Goal: Subscribe to service/newsletter

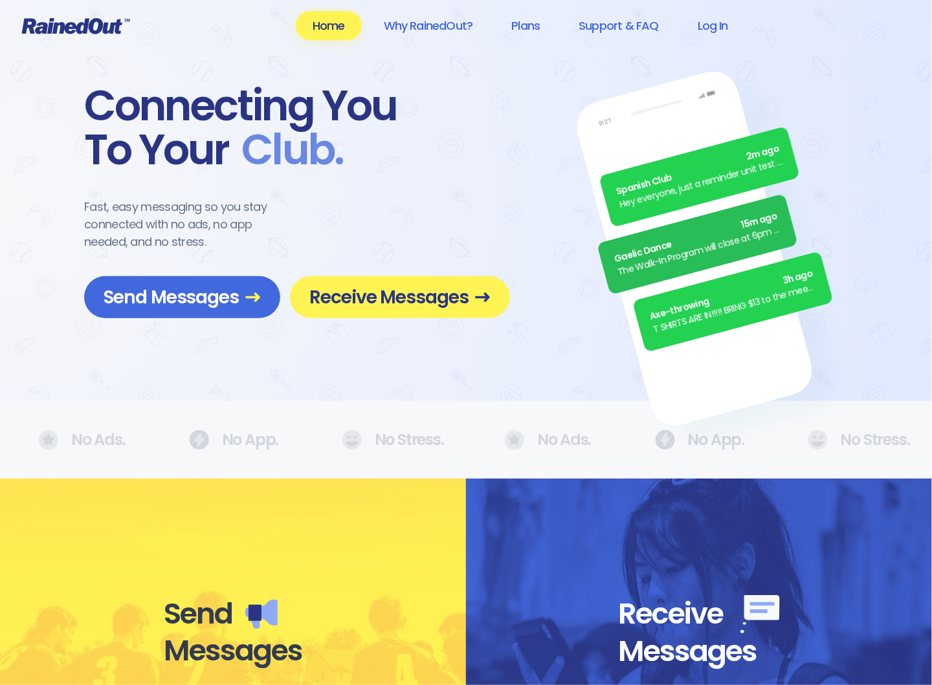
click at [380, 295] on span "Receive Messages" at bounding box center [399, 297] width 181 height 23
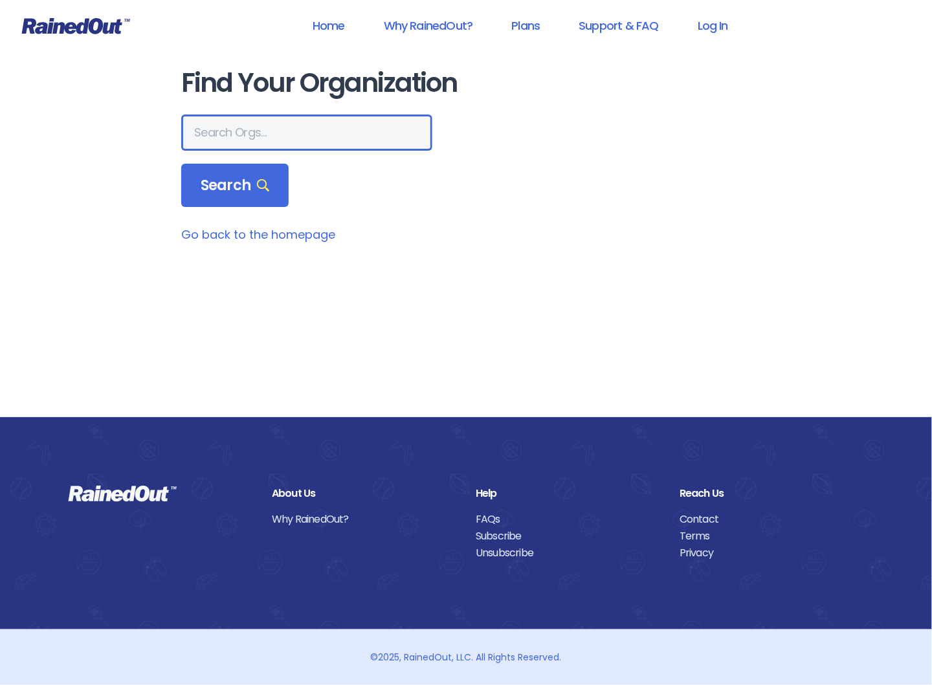
click at [274, 151] on input "text" at bounding box center [306, 133] width 251 height 36
type input "High Point"
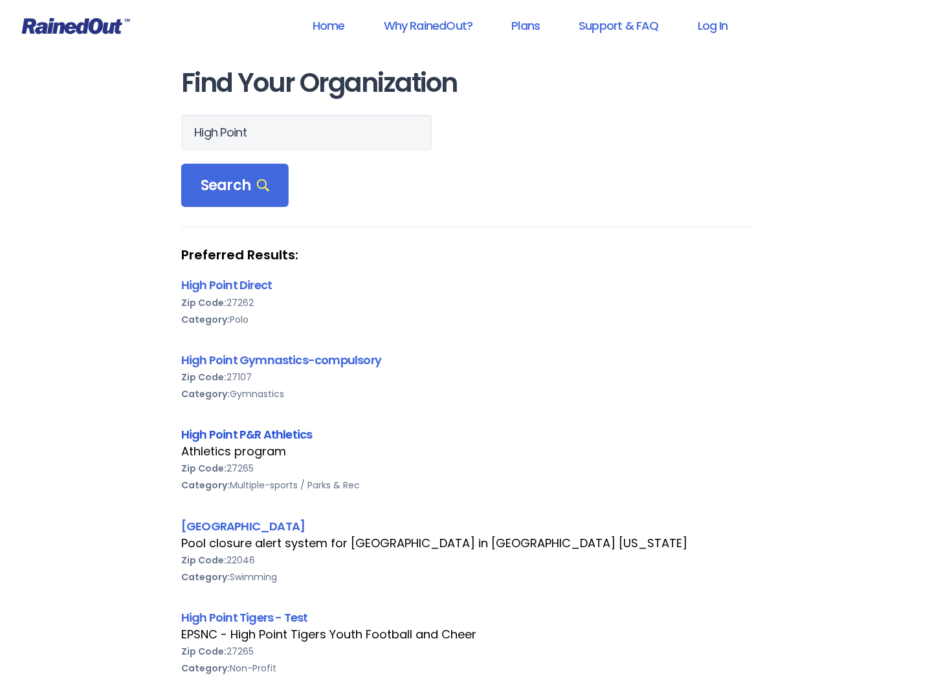
click at [259, 443] on link "High Point P&R Athletics" at bounding box center [246, 434] width 131 height 16
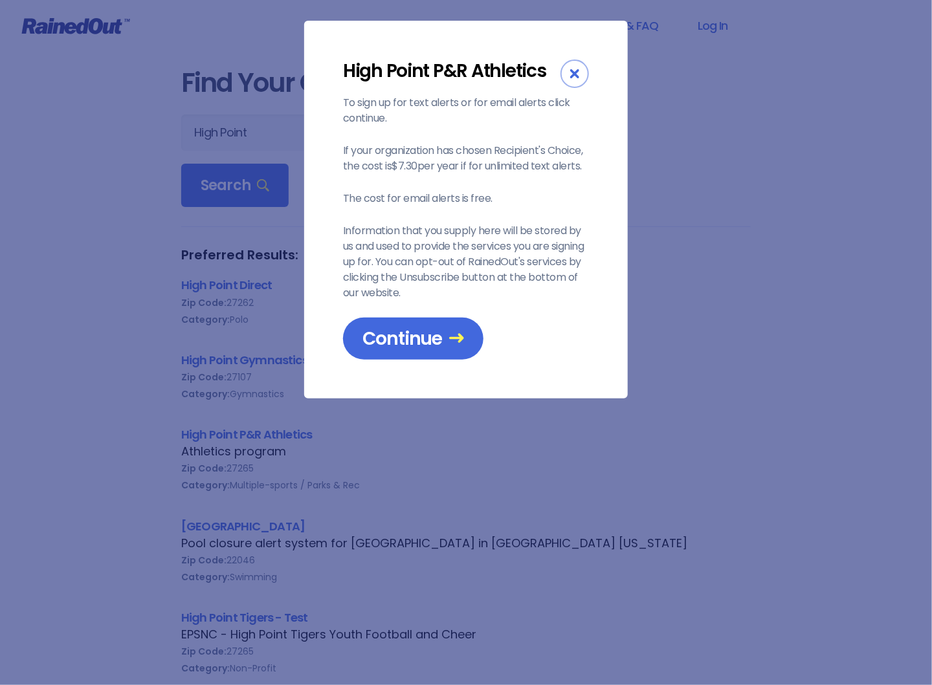
click at [573, 74] on icon "Close" at bounding box center [574, 73] width 9 height 9
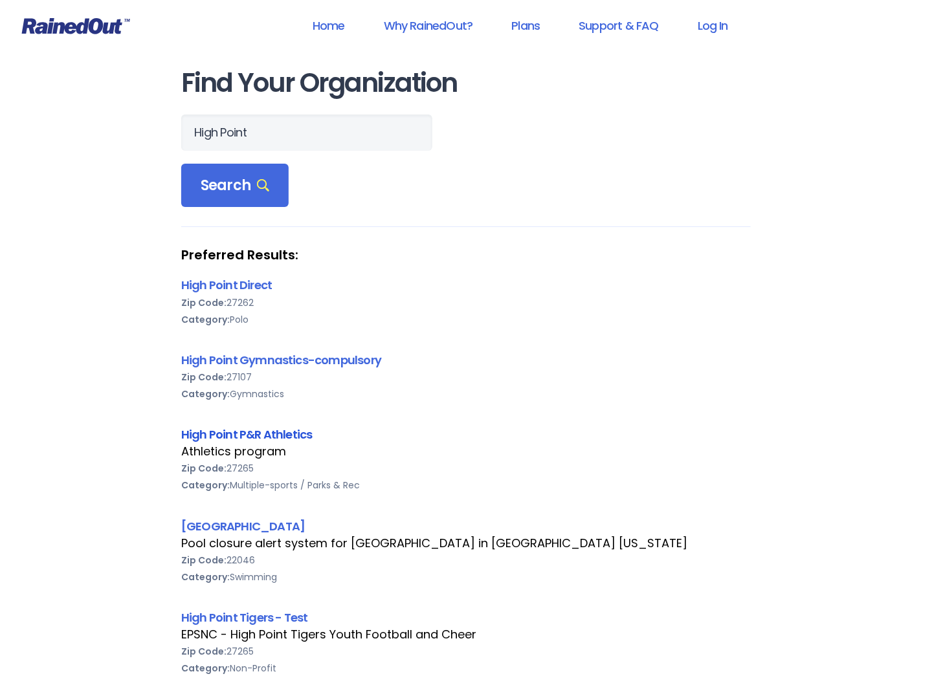
click at [272, 443] on link "High Point P&R Athletics" at bounding box center [246, 434] width 131 height 16
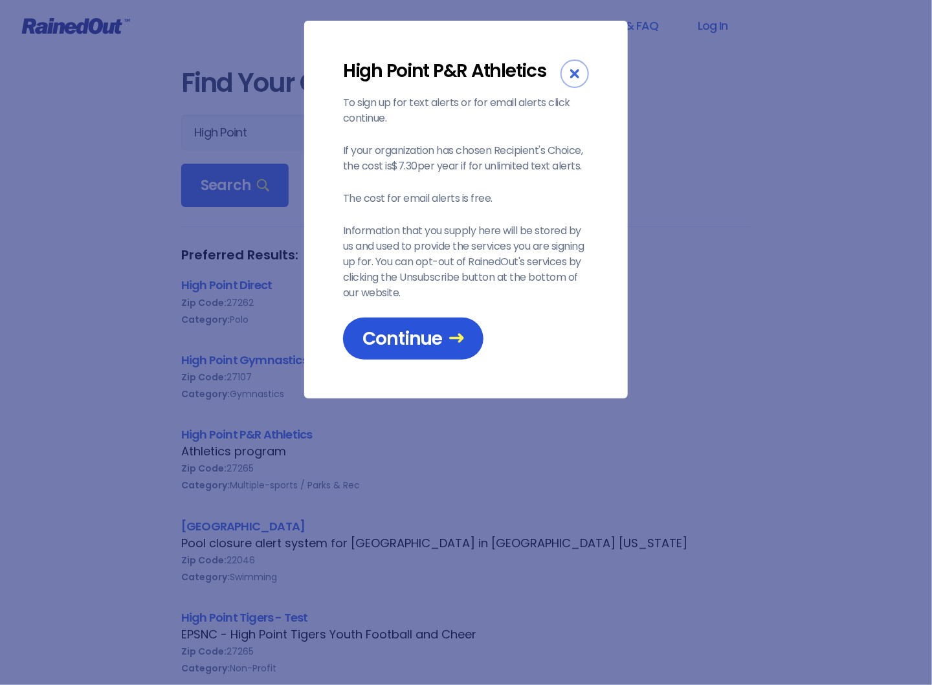
click at [391, 349] on span "Continue" at bounding box center [413, 338] width 102 height 23
click at [567, 78] on div "Close" at bounding box center [574, 74] width 28 height 28
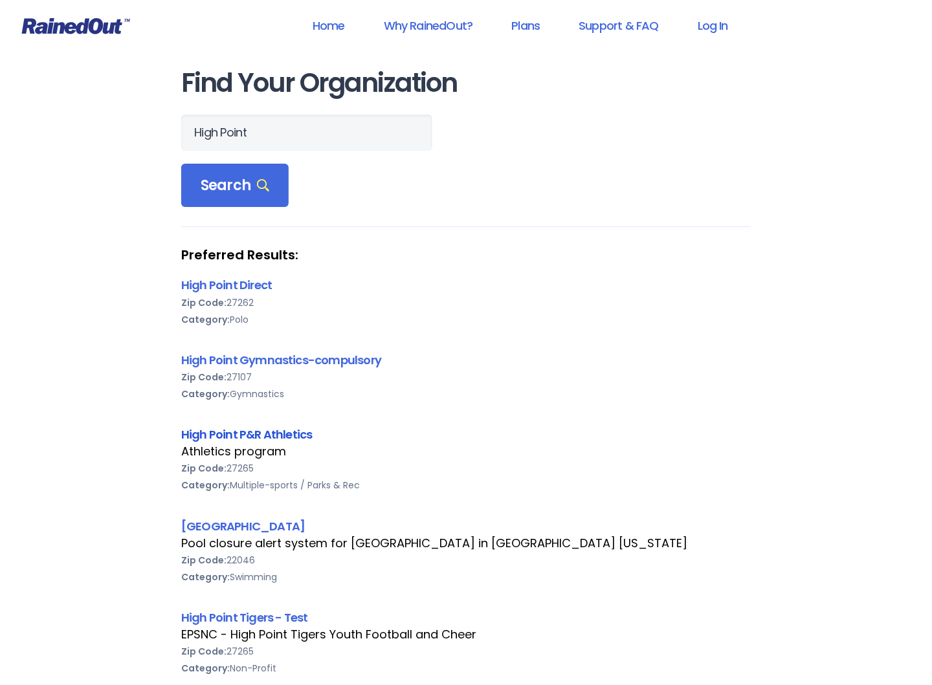
click at [273, 443] on link "High Point P&R Athletics" at bounding box center [246, 434] width 131 height 16
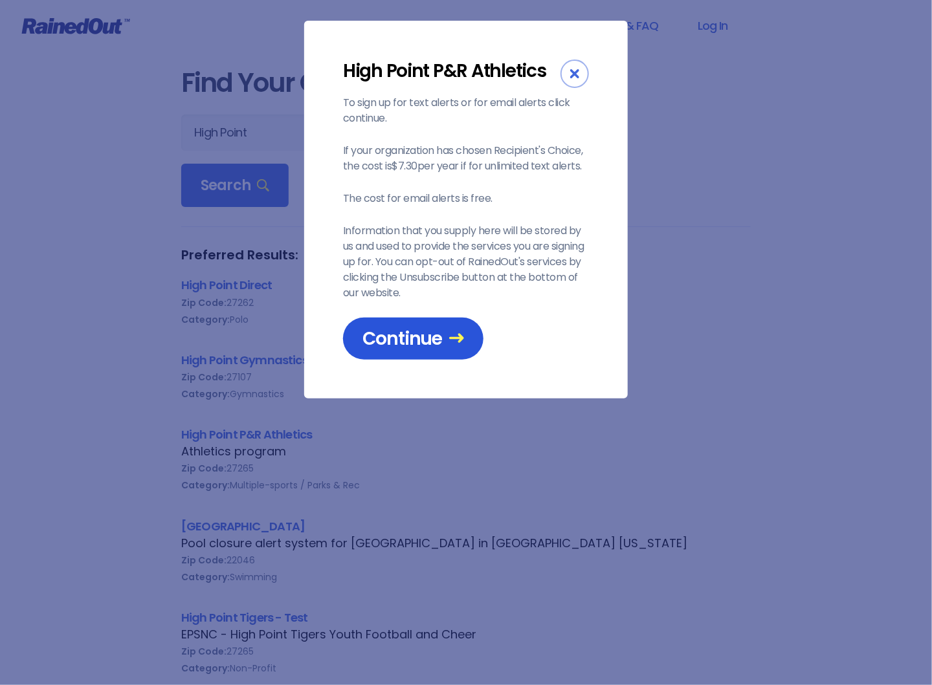
click at [425, 347] on span "Continue" at bounding box center [413, 338] width 102 height 23
click at [404, 349] on span "Continue" at bounding box center [413, 338] width 102 height 23
